Goal: Task Accomplishment & Management: Use online tool/utility

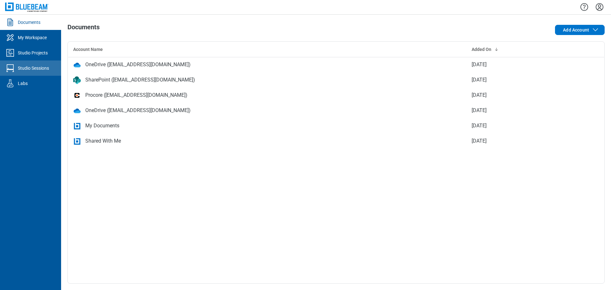
click at [33, 70] on div "Studio Sessions" at bounding box center [33, 68] width 31 height 6
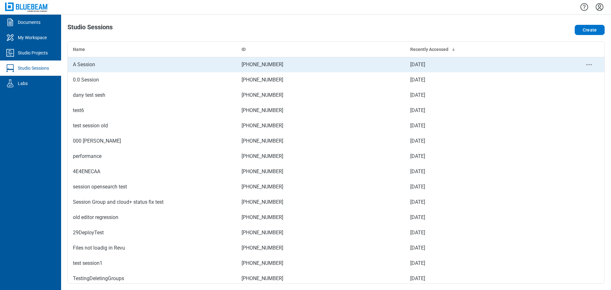
click at [111, 67] on div "A Session" at bounding box center [152, 65] width 159 height 8
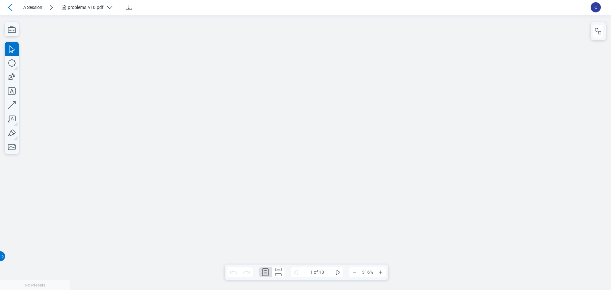
scroll to position [4, 0]
click at [17, 30] on icon "button" at bounding box center [12, 29] width 14 height 14
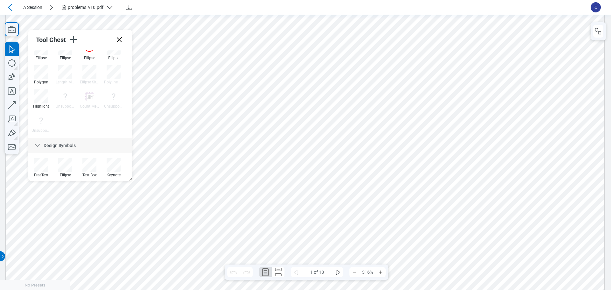
scroll to position [97, 0]
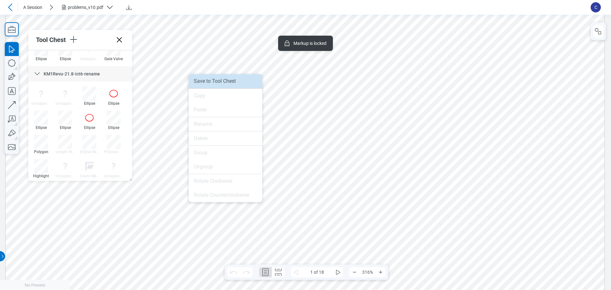
click at [227, 85] on li "Save to Tool Chest" at bounding box center [226, 81] width 74 height 14
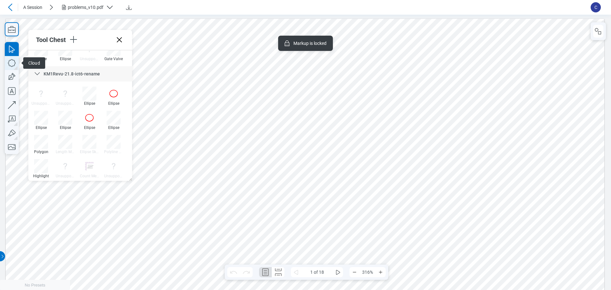
click at [13, 64] on icon "button" at bounding box center [12, 63] width 14 height 14
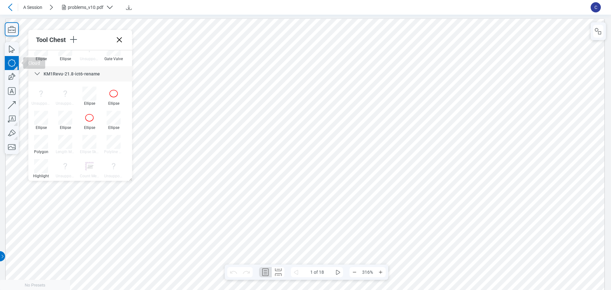
drag, startPoint x: 331, startPoint y: 132, endPoint x: 387, endPoint y: 149, distance: 58.5
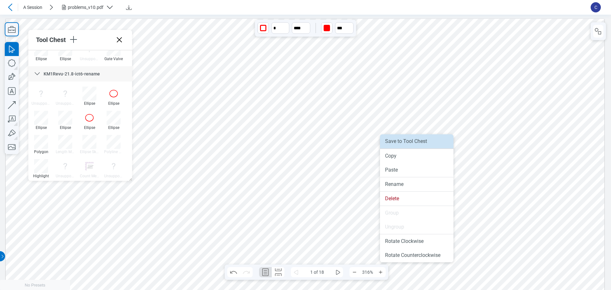
drag, startPoint x: 399, startPoint y: 144, endPoint x: 399, endPoint y: 129, distance: 14.6
click at [399, 144] on li "Save to Tool Chest" at bounding box center [417, 141] width 74 height 14
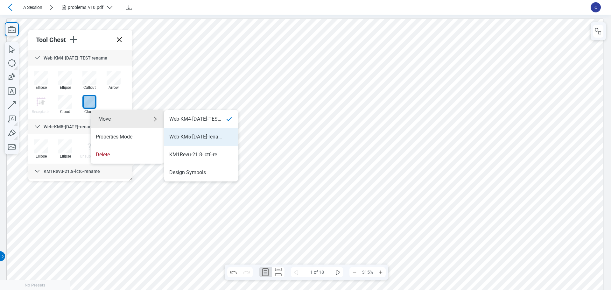
click at [210, 136] on div "Web-KM5-[DATE]-rename1" at bounding box center [195, 136] width 53 height 7
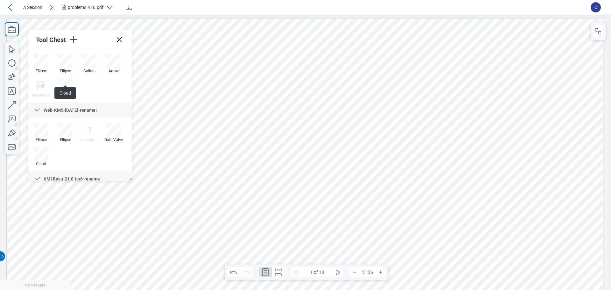
scroll to position [32, 0]
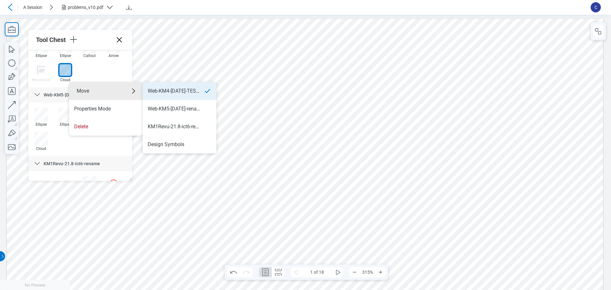
click at [179, 89] on div "Web-KM4-[DATE]-TEST-rename" at bounding box center [174, 91] width 53 height 7
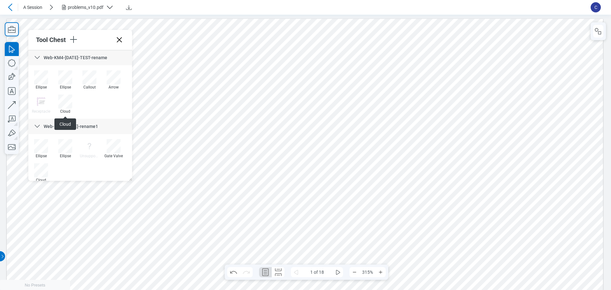
scroll to position [0, 0]
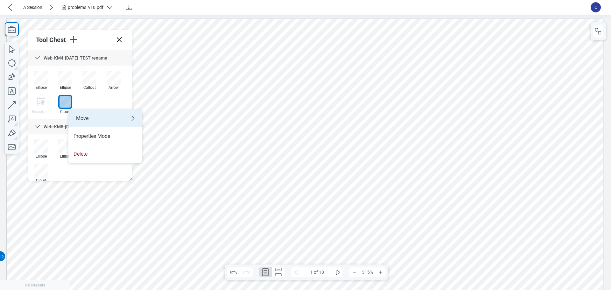
click at [99, 118] on div "Move" at bounding box center [105, 119] width 74 height 18
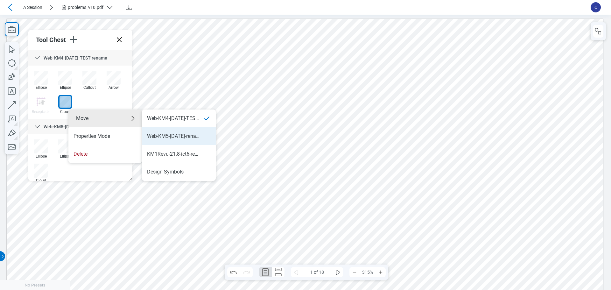
click at [185, 131] on li "Web-KM5-[DATE]-rename1" at bounding box center [179, 136] width 74 height 18
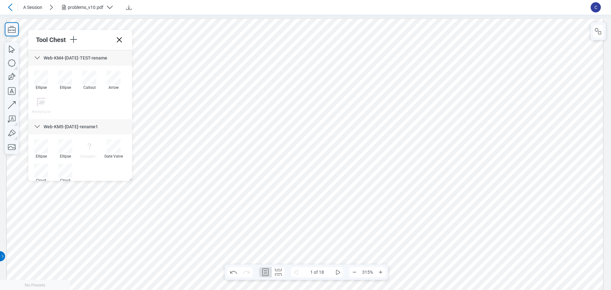
click at [38, 56] on icon at bounding box center [37, 58] width 8 height 8
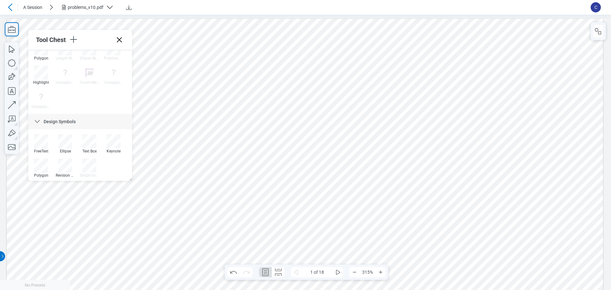
scroll to position [164, 0]
click at [71, 41] on icon "button" at bounding box center [73, 39] width 10 height 10
click at [98, 60] on li "Create Tool Set" at bounding box center [116, 58] width 74 height 18
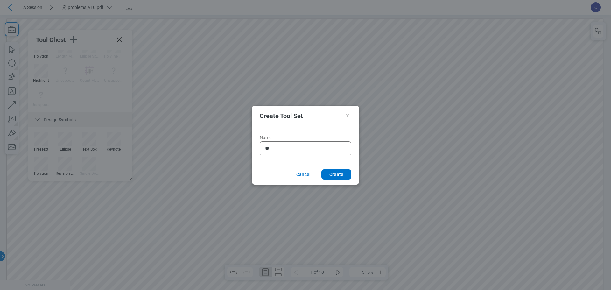
type input "*"
type input "**********"
click button "Create" at bounding box center [337, 174] width 30 height 10
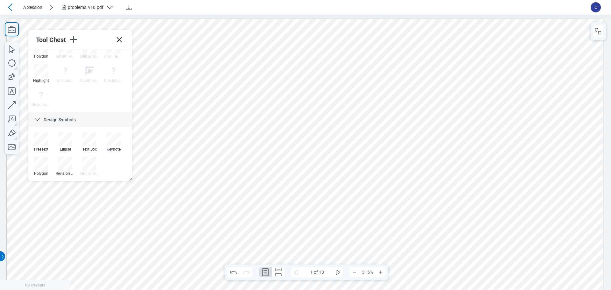
scroll to position [208, 0]
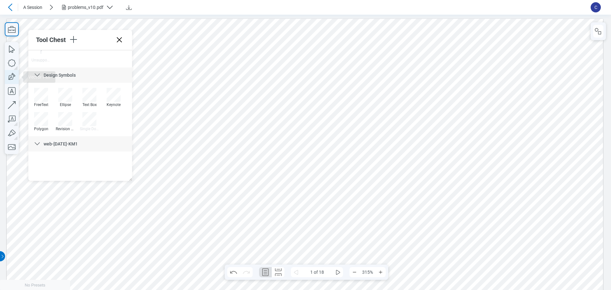
click at [15, 79] on icon "button" at bounding box center [12, 77] width 14 height 14
drag, startPoint x: 146, startPoint y: 261, endPoint x: 214, endPoint y: 268, distance: 68.1
click at [294, 267] on span at bounding box center [296, 272] width 10 height 10
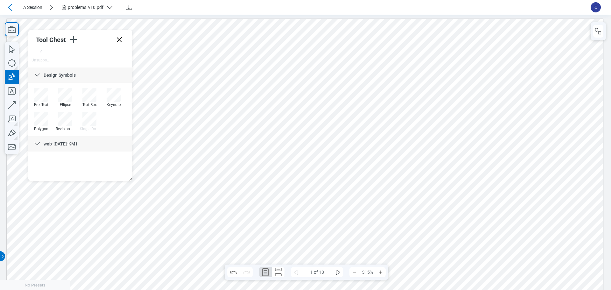
click at [336, 36] on div "* **** ***" at bounding box center [306, 28] width 124 height 17
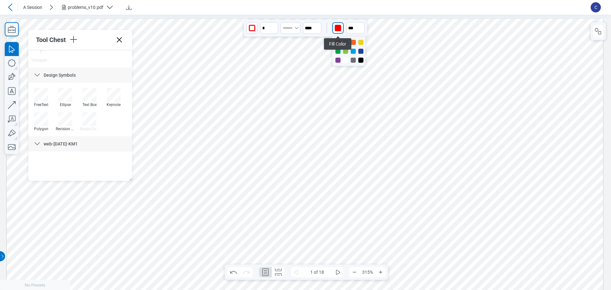
click at [338, 31] on div "button" at bounding box center [338, 28] width 10 height 10
click at [361, 41] on div at bounding box center [360, 42] width 5 height 5
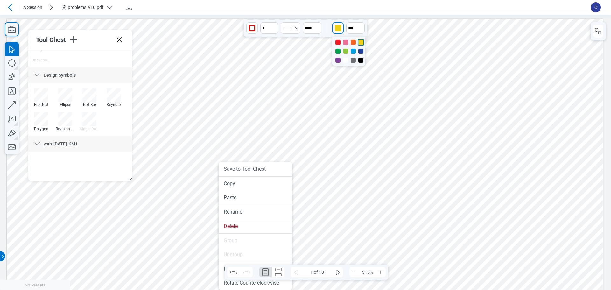
click at [247, 168] on li "Save to Tool Chest" at bounding box center [252, 169] width 74 height 14
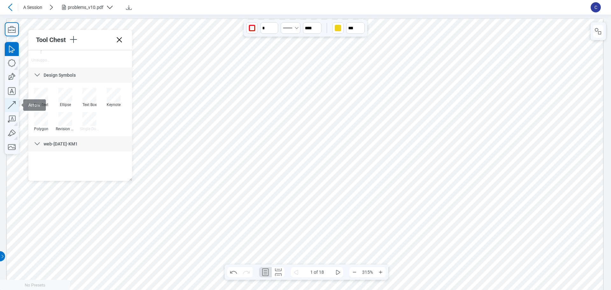
click at [14, 106] on icon "button" at bounding box center [12, 105] width 14 height 14
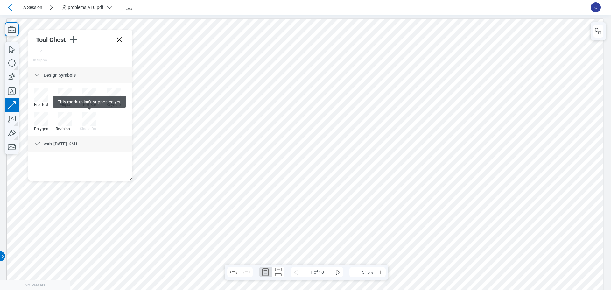
drag, startPoint x: 325, startPoint y: 193, endPoint x: 327, endPoint y: 225, distance: 32.2
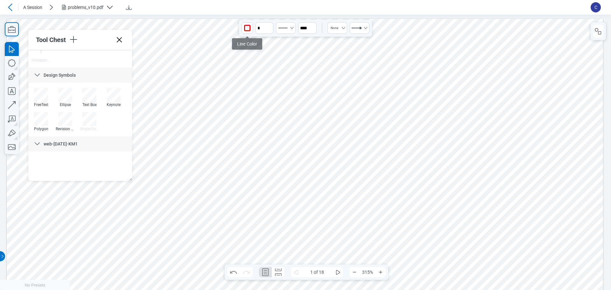
click at [251, 31] on div "button" at bounding box center [247, 28] width 10 height 10
click at [270, 60] on div at bounding box center [270, 60] width 5 height 5
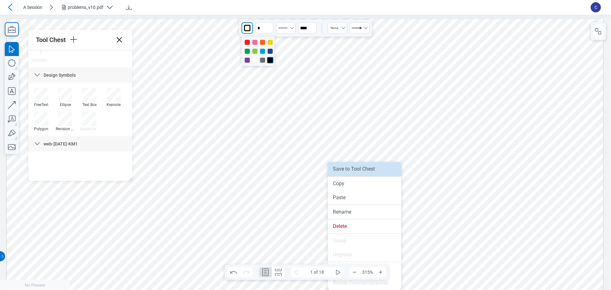
click at [367, 167] on li "Save to Tool Chest" at bounding box center [365, 169] width 74 height 14
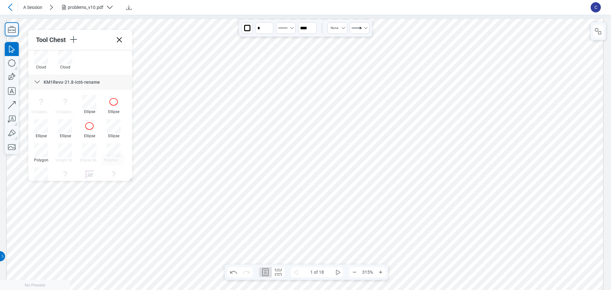
scroll to position [0, 0]
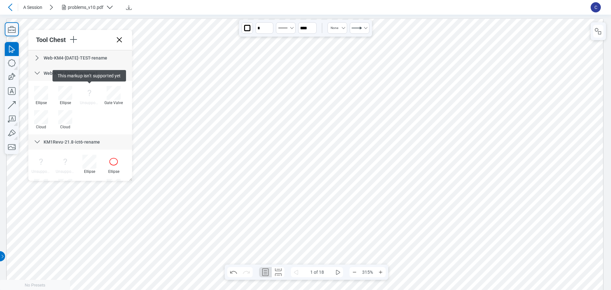
click at [35, 55] on icon at bounding box center [37, 58] width 8 height 8
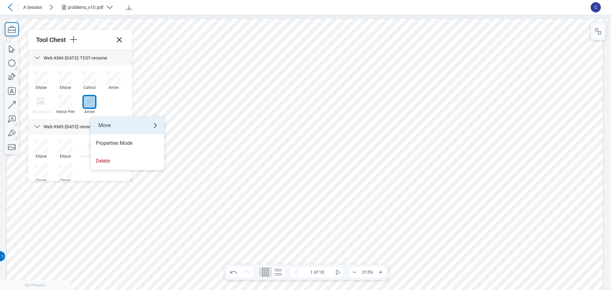
click at [134, 126] on div "Move" at bounding box center [128, 126] width 74 height 18
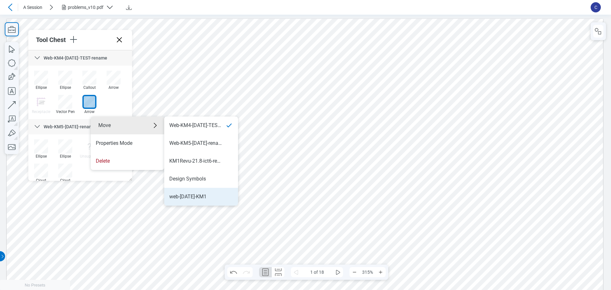
click at [215, 196] on div "web-[DATE]-KM1" at bounding box center [201, 196] width 64 height 7
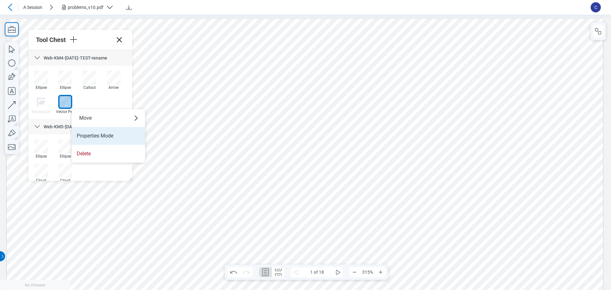
drag, startPoint x: 89, startPoint y: 118, endPoint x: 137, endPoint y: 132, distance: 49.9
click at [90, 118] on div "Move" at bounding box center [109, 118] width 74 height 18
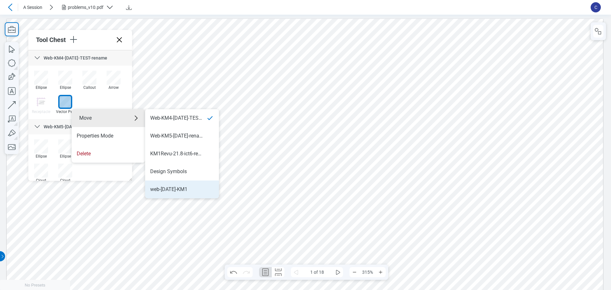
drag, startPoint x: 160, startPoint y: 187, endPoint x: 135, endPoint y: 156, distance: 40.5
click at [160, 187] on div "web-[DATE]-KM1" at bounding box center [168, 189] width 37 height 7
